Goal: Task Accomplishment & Management: Use online tool/utility

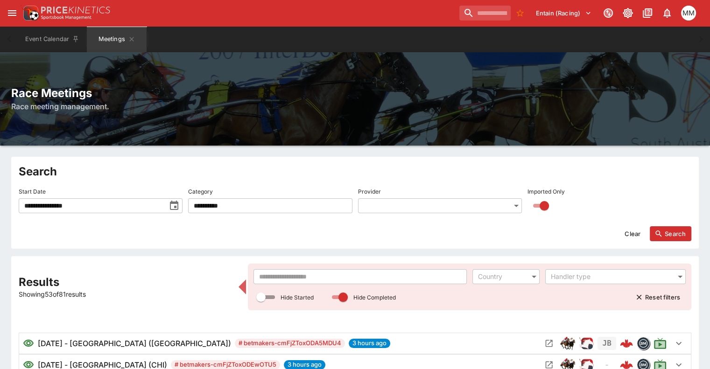
click at [300, 279] on input "text" at bounding box center [359, 276] width 213 height 15
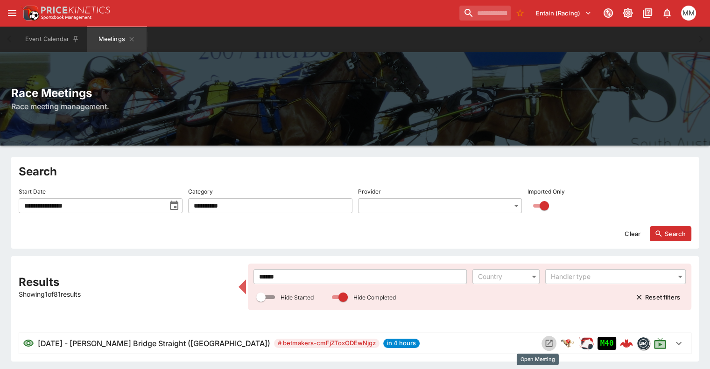
click at [544, 342] on icon "Open Meeting" at bounding box center [548, 343] width 9 height 9
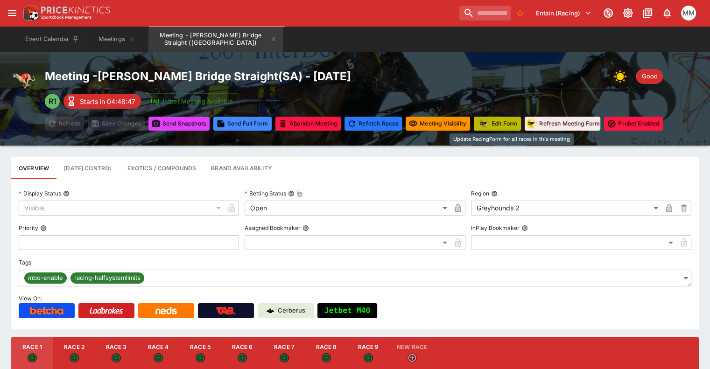
click at [512, 128] on button "Edit Form" at bounding box center [497, 124] width 47 height 14
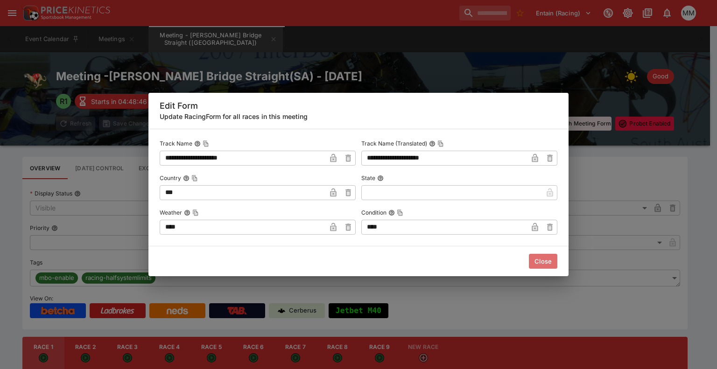
click at [543, 262] on button "Close" at bounding box center [543, 261] width 28 height 15
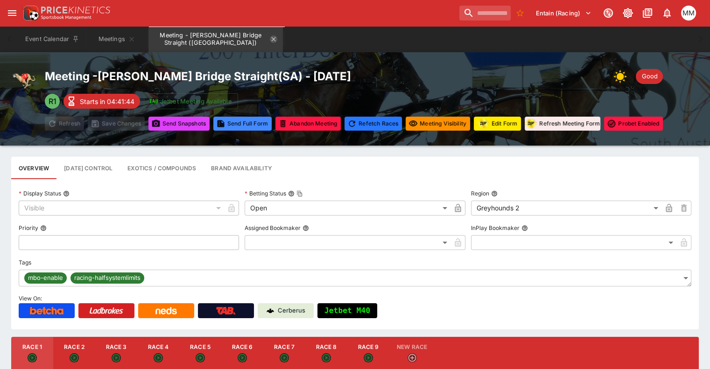
click at [277, 38] on icon "Meeting - Murray Bridge Straight (AUS)" at bounding box center [273, 38] width 7 height 7
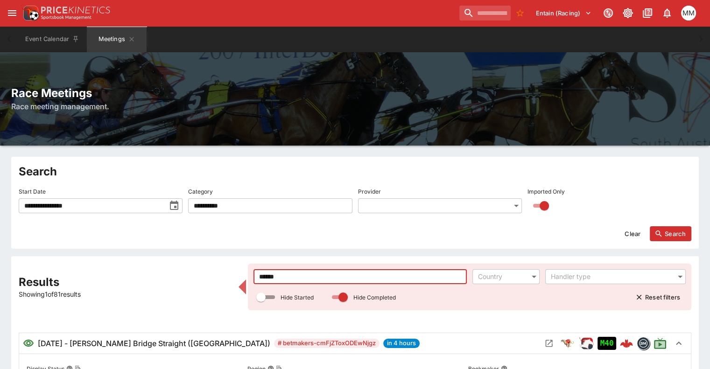
drag, startPoint x: 301, startPoint y: 278, endPoint x: 204, endPoint y: 217, distance: 113.7
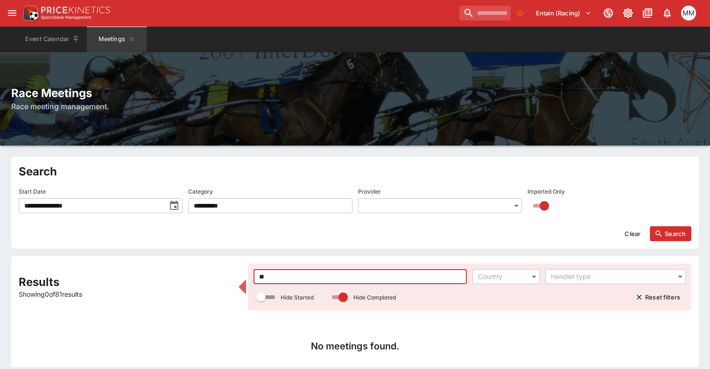
type input "**"
click at [177, 203] on icon "toggle date time picker" at bounding box center [174, 205] width 8 height 9
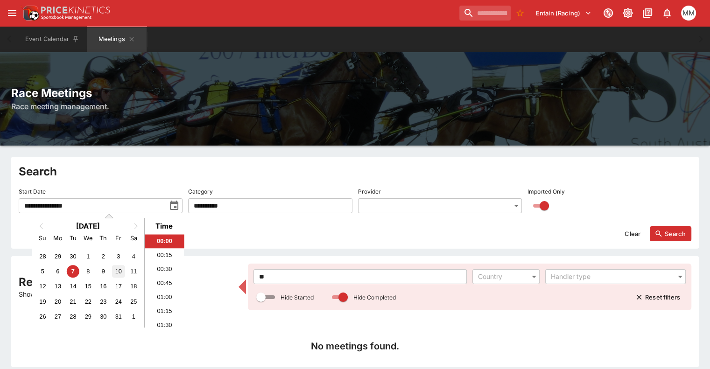
click at [120, 271] on div "10" at bounding box center [118, 271] width 13 height 13
type input "**********"
click at [657, 231] on button "Search" at bounding box center [671, 233] width 42 height 15
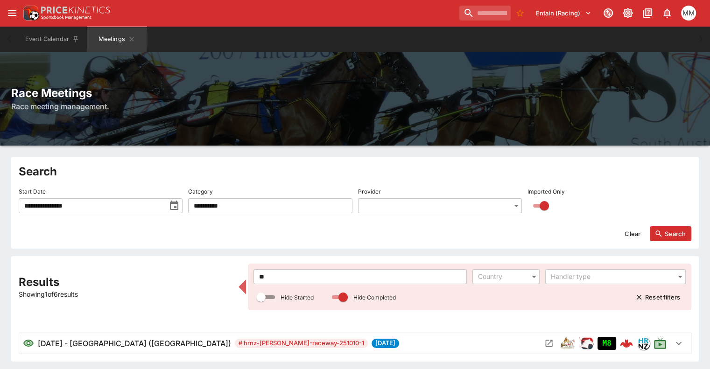
scroll to position [35, 0]
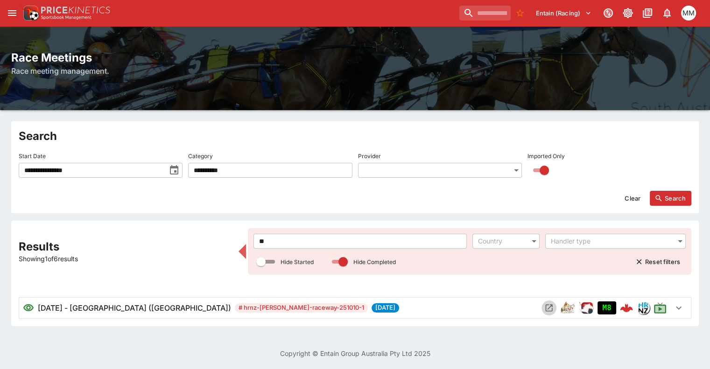
click at [544, 307] on icon "Open Meeting" at bounding box center [548, 307] width 9 height 9
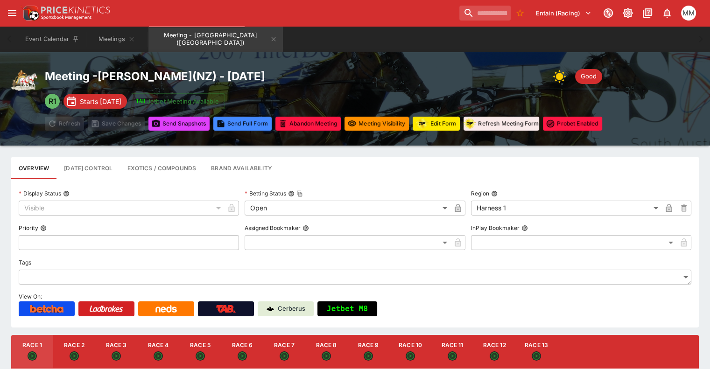
scroll to position [93, 0]
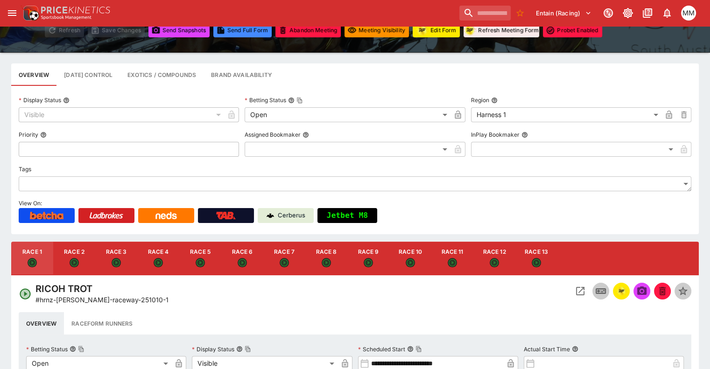
drag, startPoint x: 139, startPoint y: 259, endPoint x: 212, endPoint y: 272, distance: 74.4
click at [137, 259] on button "Race 3" at bounding box center [116, 259] width 42 height 34
type input "**********"
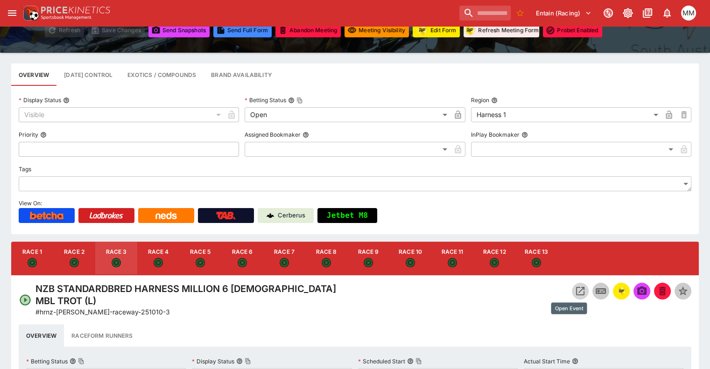
click at [572, 291] on button "Open Event" at bounding box center [580, 291] width 17 height 17
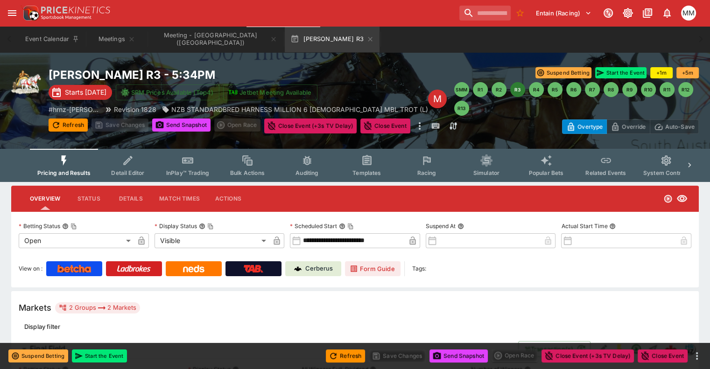
click at [145, 166] on button "Detail Editor" at bounding box center [128, 165] width 60 height 33
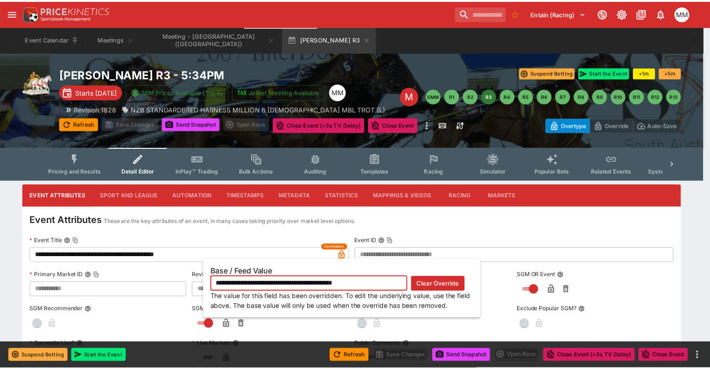
scroll to position [0, 7]
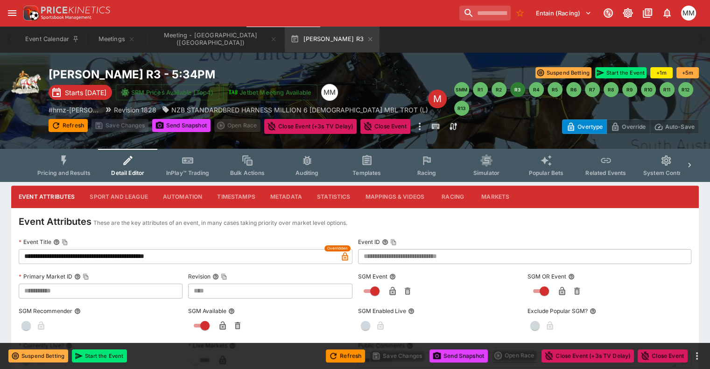
click at [187, 251] on input "**********" at bounding box center [178, 256] width 319 height 15
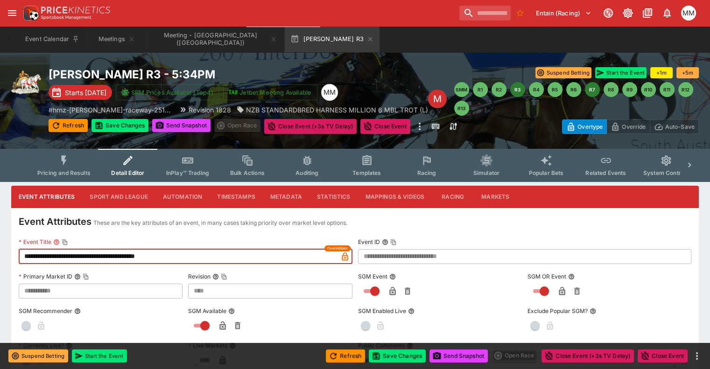
type input "**********"
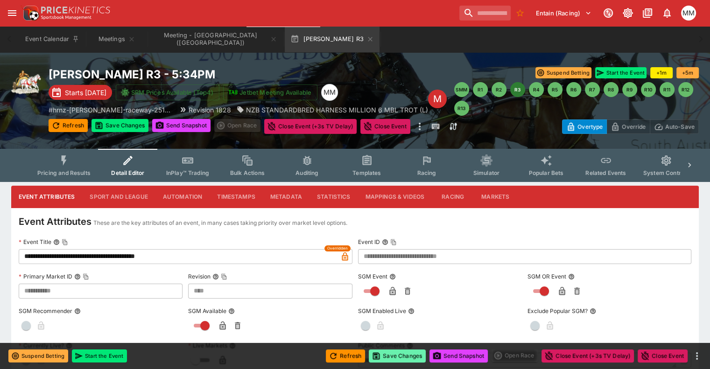
click at [400, 356] on button "Save Changes" at bounding box center [397, 356] width 57 height 13
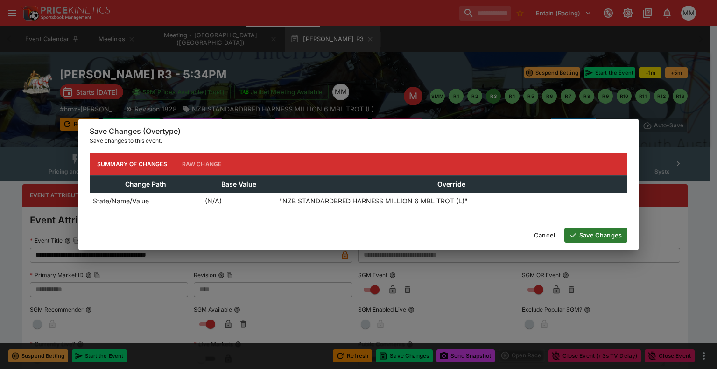
click at [575, 235] on icon "button" at bounding box center [573, 235] width 8 height 8
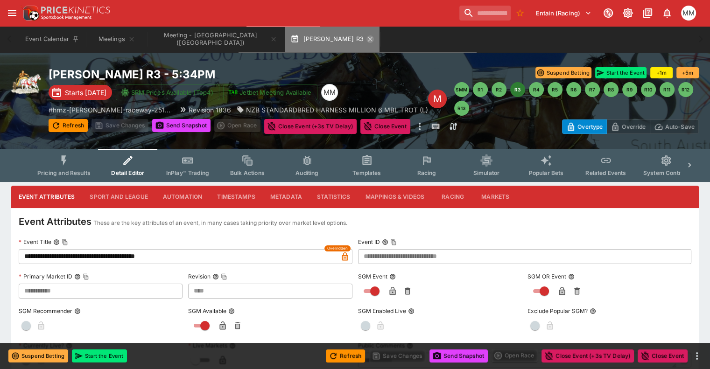
click at [368, 40] on icon "button" at bounding box center [370, 39] width 4 height 4
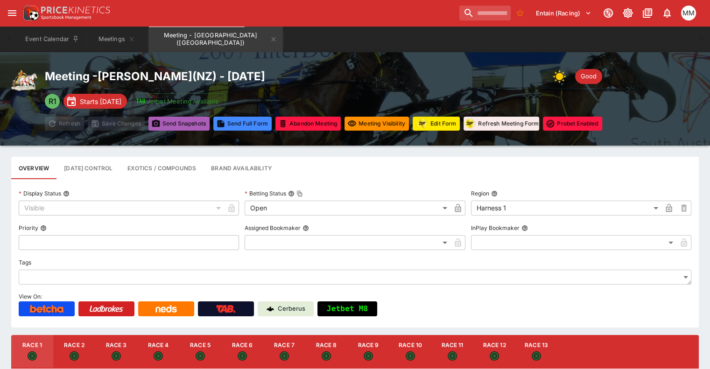
click at [183, 125] on button "Send Snapshot s" at bounding box center [178, 124] width 61 height 14
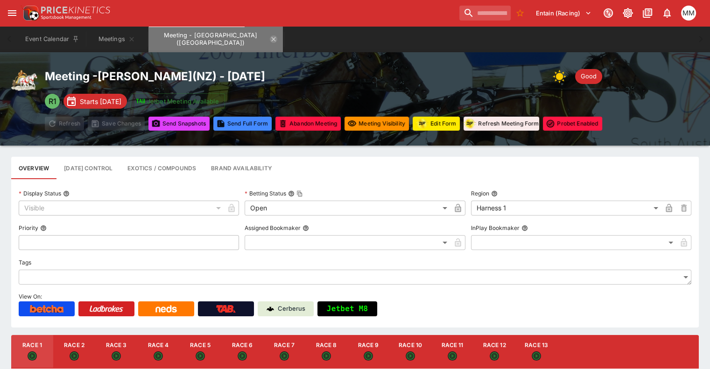
click at [270, 39] on icon "Meeting - Addington (NZ)" at bounding box center [273, 38] width 7 height 7
